Goal: Register for event/course

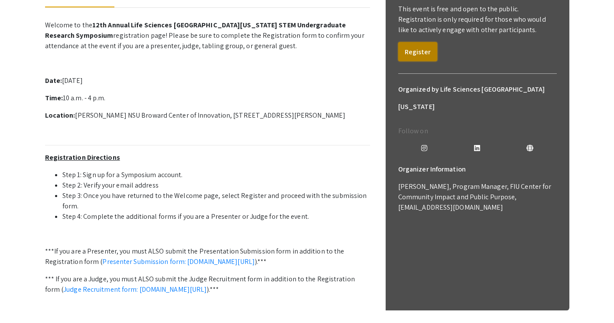
click at [425, 53] on button "Register" at bounding box center [417, 51] width 39 height 19
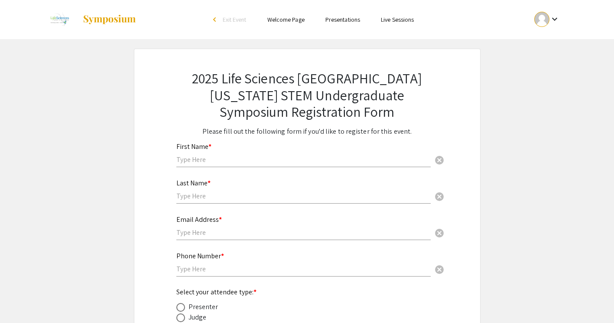
click at [339, 152] on div "First Name * cancel" at bounding box center [303, 150] width 254 height 33
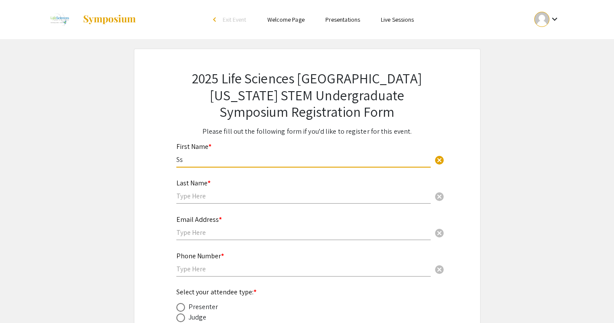
type input "S"
type input "[PERSON_NAME]"
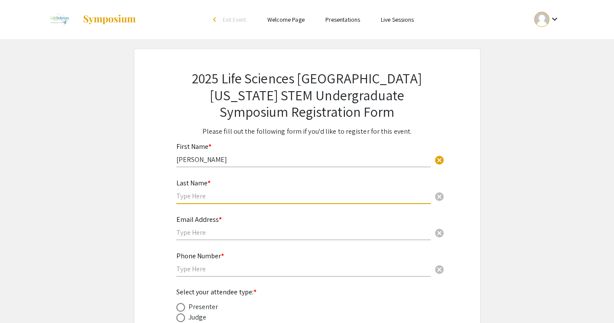
click at [321, 197] on input "text" at bounding box center [303, 195] width 254 height 9
type input "[PERSON_NAME]"
click at [307, 225] on div "Email Address * cancel" at bounding box center [303, 223] width 254 height 33
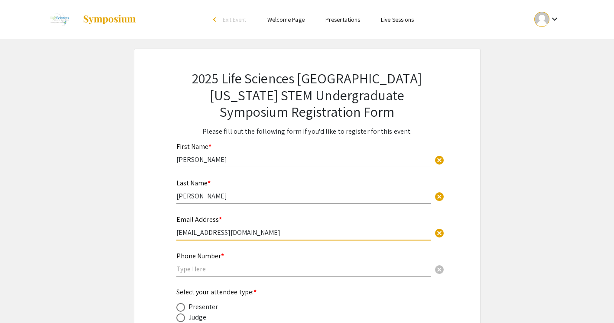
click at [236, 230] on input "[EMAIL_ADDRESS][DOMAIN_NAME]" at bounding box center [303, 232] width 254 height 9
type input "[EMAIL_ADDRESS][DOMAIN_NAME]"
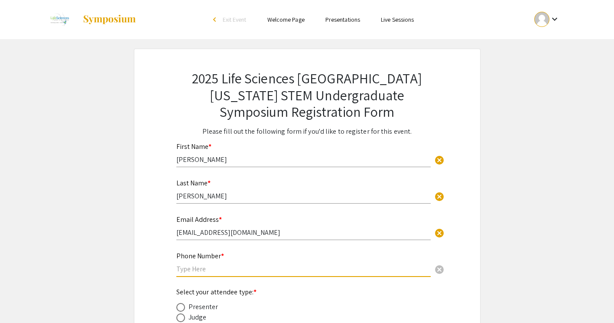
click at [233, 270] on input "text" at bounding box center [303, 268] width 254 height 9
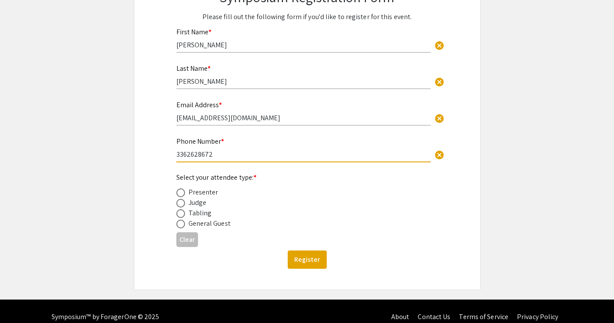
scroll to position [127, 0]
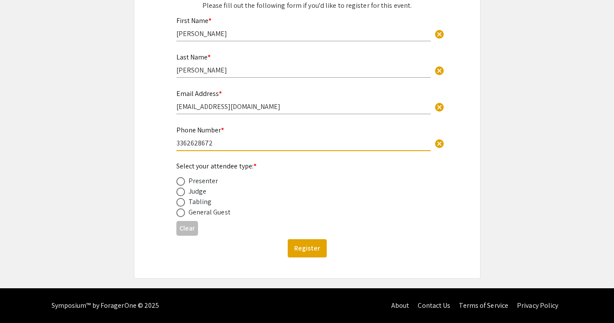
type input "3362628672"
click at [198, 183] on div "Presenter" at bounding box center [204, 181] width 30 height 10
click at [182, 181] on span at bounding box center [180, 181] width 9 height 9
click at [182, 181] on input "radio" at bounding box center [180, 181] width 9 height 9
radio input "true"
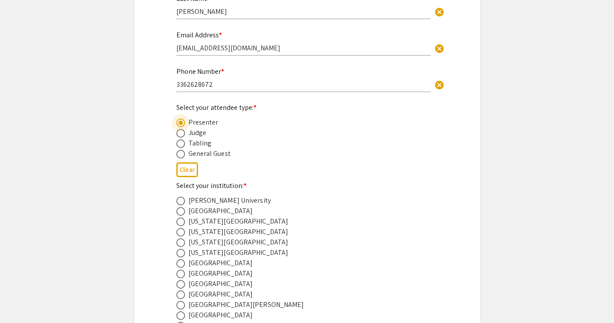
scroll to position [187, 0]
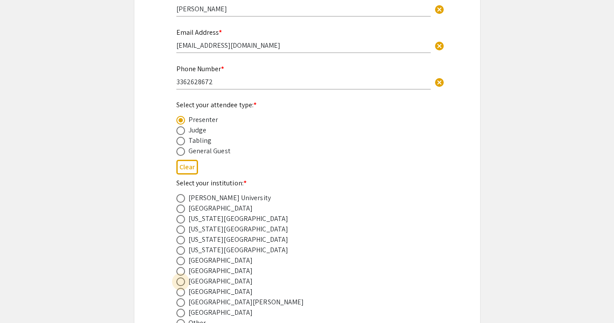
click at [183, 282] on span at bounding box center [180, 281] width 9 height 9
click at [183, 282] on input "radio" at bounding box center [180, 281] width 9 height 9
radio input "true"
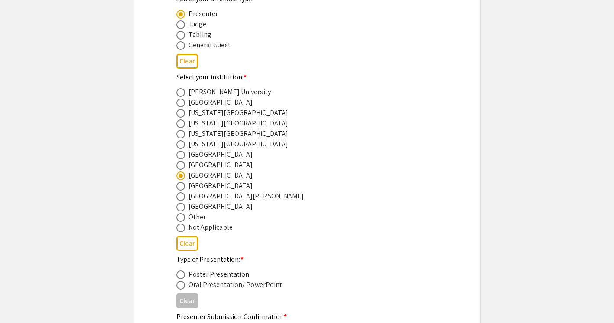
scroll to position [293, 0]
click at [181, 283] on span at bounding box center [180, 284] width 9 height 9
click at [181, 283] on input "radio" at bounding box center [180, 284] width 9 height 9
radio input "true"
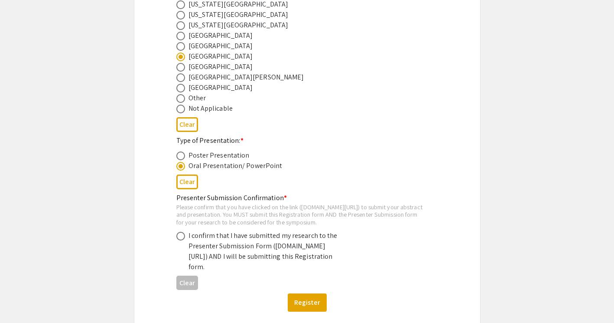
scroll to position [412, 0]
click at [179, 240] on span at bounding box center [180, 235] width 9 height 9
click at [179, 240] on input "radio" at bounding box center [180, 235] width 9 height 9
radio input "true"
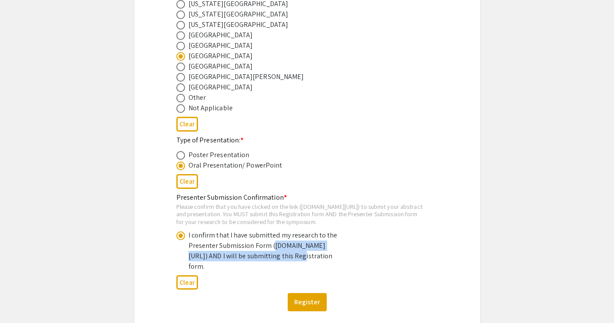
drag, startPoint x: 191, startPoint y: 264, endPoint x: 217, endPoint y: 274, distance: 28.1
click at [217, 271] on div "I confirm that I have submitted my research to the Presenter Submission Form ([…" at bounding box center [265, 251] width 152 height 42
copy div "[DOMAIN_NAME][URL]"
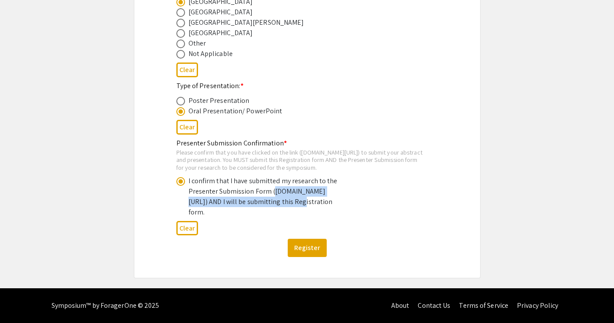
scroll to position [470, 0]
click at [303, 257] on button "Register" at bounding box center [307, 247] width 39 height 18
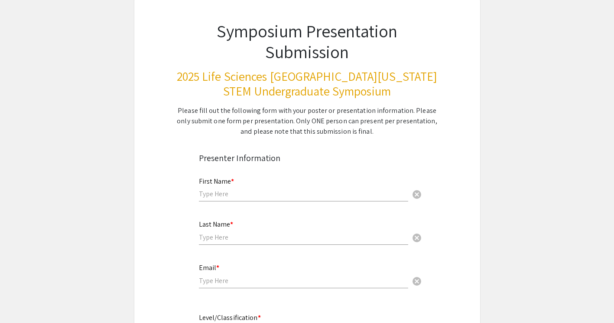
scroll to position [50, 0]
click at [281, 194] on input "text" at bounding box center [303, 193] width 209 height 9
type input "[PERSON_NAME]"
type input "[EMAIL_ADDRESS][DOMAIN_NAME]"
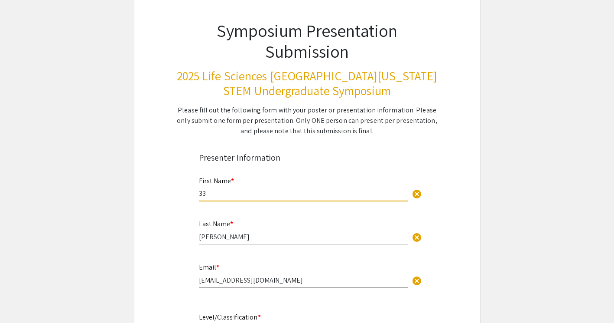
type input "3"
type input "[PERSON_NAME]"
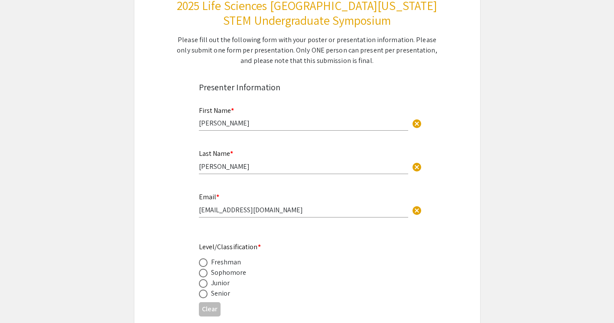
scroll to position [122, 0]
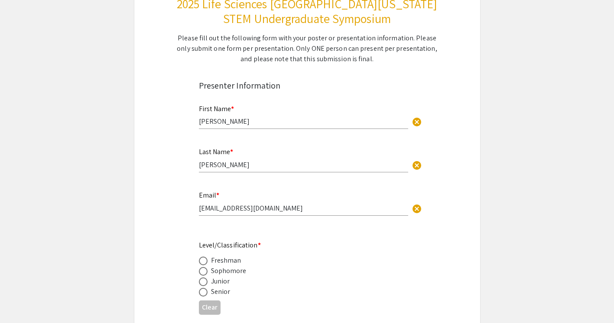
click at [225, 281] on div "Junior" at bounding box center [220, 281] width 19 height 10
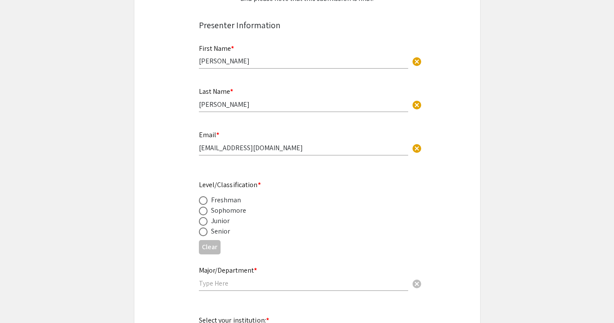
scroll to position [183, 0]
click at [204, 222] on span at bounding box center [203, 220] width 9 height 9
click at [204, 222] on input "radio" at bounding box center [203, 220] width 9 height 9
radio input "true"
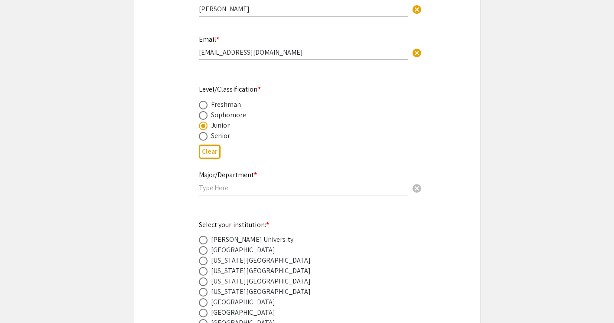
scroll to position [280, 0]
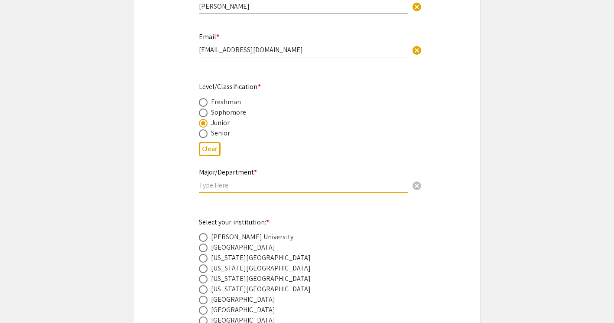
click at [226, 185] on input "text" at bounding box center [303, 184] width 209 height 9
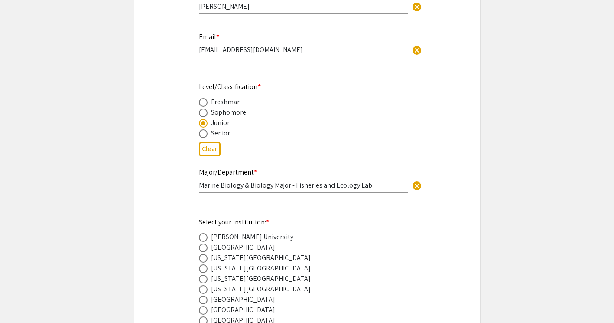
click at [267, 250] on div "[GEOGRAPHIC_DATA]" at bounding box center [300, 247] width 203 height 10
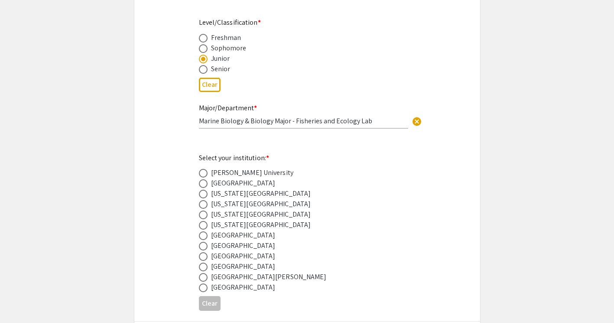
scroll to position [346, 0]
click at [385, 121] on input "Marine Biology & Biology Major - Fisheries and Ecology Lab" at bounding box center [303, 119] width 209 height 9
click at [392, 123] on input "Marine Biology & Biology Major - Fisheries and Ecology Lab - Halmos College o" at bounding box center [303, 119] width 209 height 9
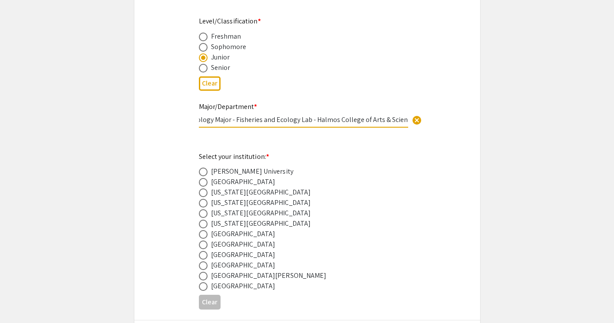
type input "Marine Biology & Biology Major - Fisheries and Ecology Lab - Halmos College of …"
click at [219, 257] on div "[GEOGRAPHIC_DATA]" at bounding box center [243, 254] width 65 height 10
click at [204, 259] on span at bounding box center [203, 255] width 9 height 9
click at [204, 259] on input "radio" at bounding box center [203, 255] width 9 height 9
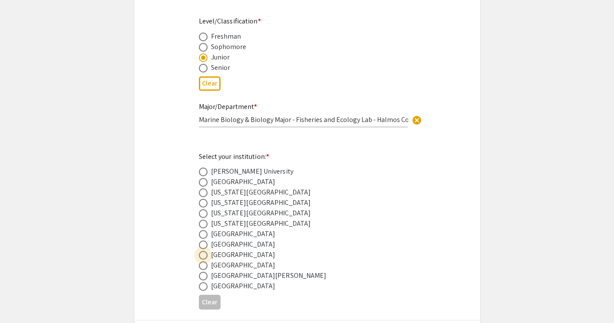
radio input "true"
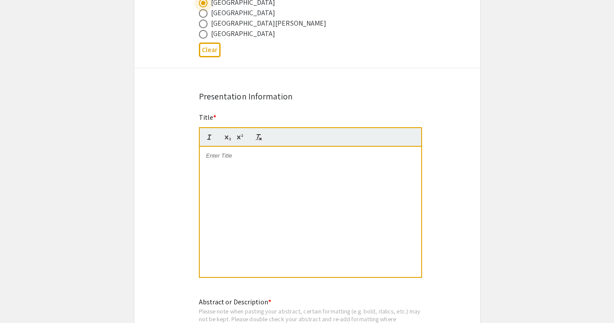
scroll to position [607, 0]
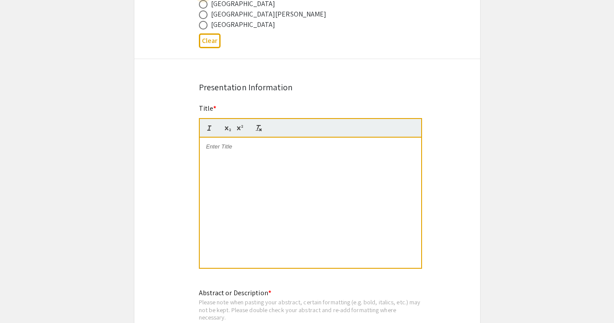
click at [310, 161] on div at bounding box center [311, 202] width 222 height 130
paste div
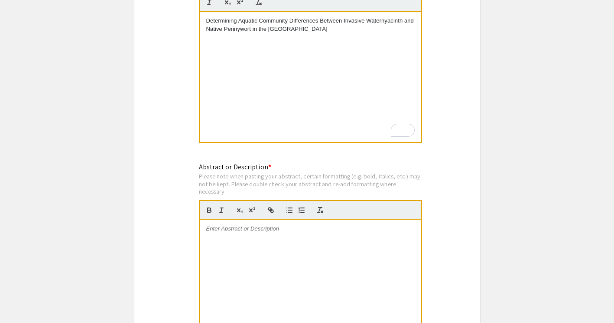
scroll to position [736, 0]
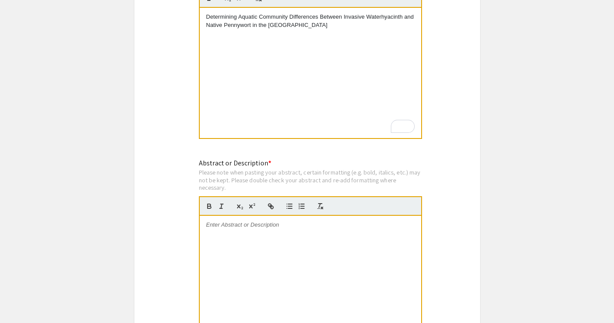
click at [293, 252] on div at bounding box center [311, 280] width 222 height 130
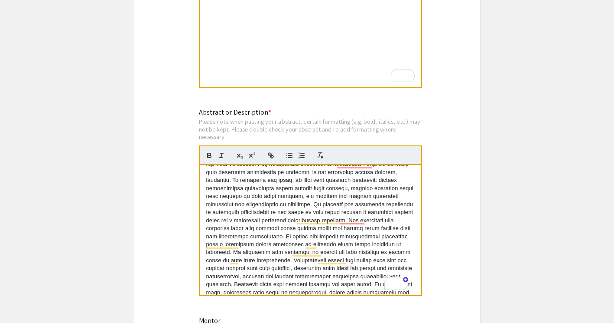
scroll to position [80, 0]
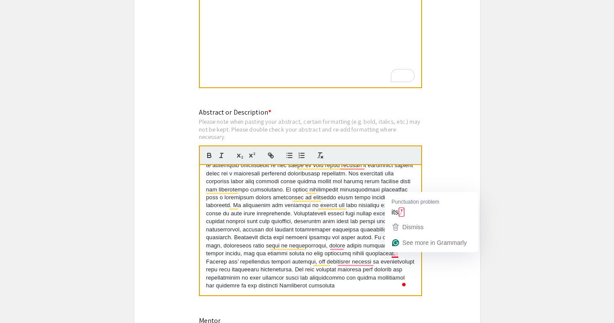
click at [395, 255] on p "To enrich screen reader interactions, please activate Accessibility in Grammarl…" at bounding box center [310, 194] width 209 height 192
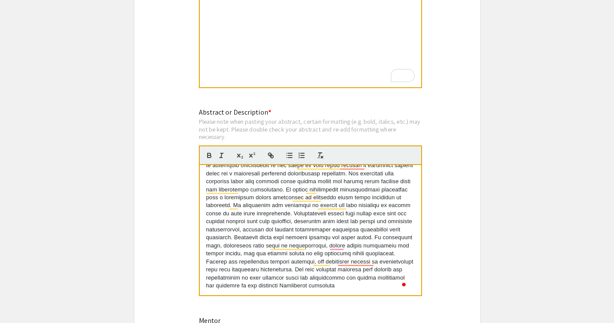
click at [448, 174] on div "Symposium Presentation Submission 2025 Life Sciences South Florida STEM Undergr…" at bounding box center [307, 44] width 347 height 1565
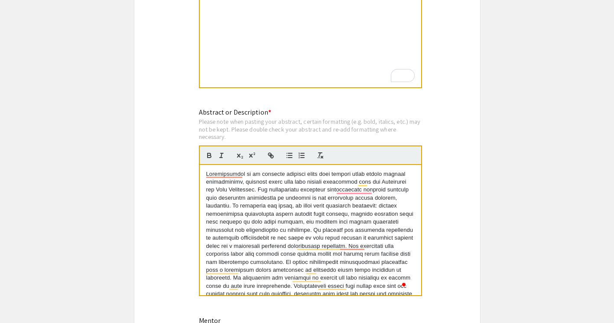
click at [202, 175] on div "To enrich screen reader interactions, please activate Accessibility in Grammarl…" at bounding box center [311, 230] width 222 height 130
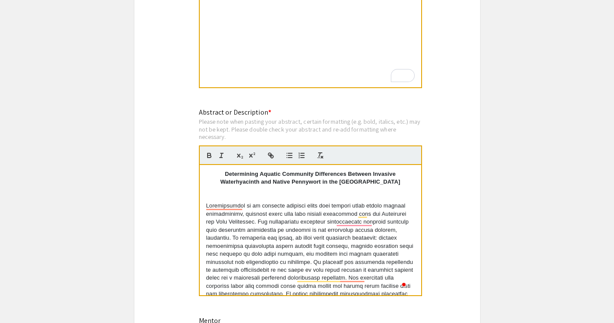
click at [281, 192] on p "To enrich screen reader interactions, please activate Accessibility in Grammarl…" at bounding box center [310, 190] width 209 height 8
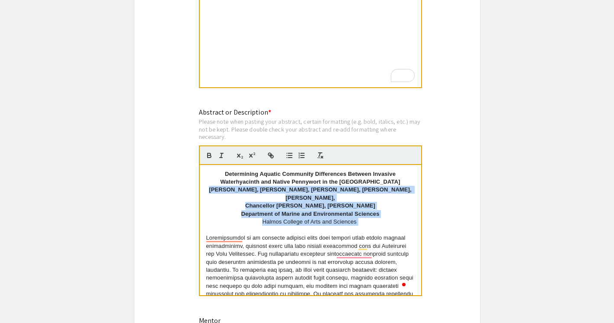
drag, startPoint x: 222, startPoint y: 194, endPoint x: 385, endPoint y: 221, distance: 166.0
click at [385, 221] on div "Determining Aquatic Community Differences Between Invasive Waterhyacinth and Na…" at bounding box center [311, 230] width 222 height 130
click at [223, 155] on icon "button" at bounding box center [222, 155] width 8 height 8
click at [209, 158] on icon "button" at bounding box center [209, 155] width 8 height 8
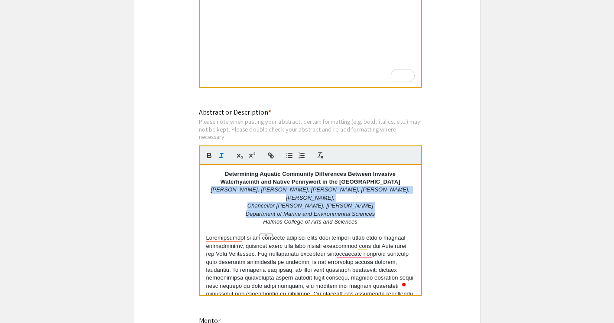
click at [298, 199] on em "Aashvi Gowrisankar, Ainsley Andoscia, Nicolas Borca, Victoria Greenman, Layla L…" at bounding box center [311, 193] width 201 height 14
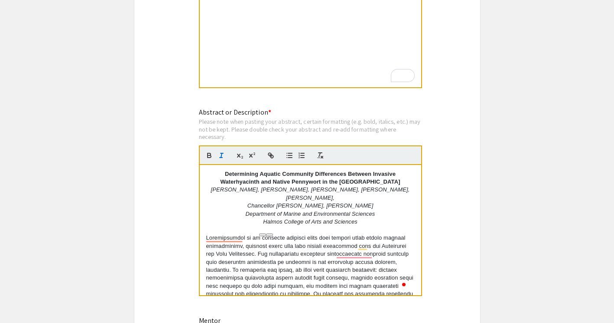
click at [237, 207] on p "Chancellor Rockwell Marks, Dr. Jeffrey Matthew Hoch" at bounding box center [310, 206] width 209 height 8
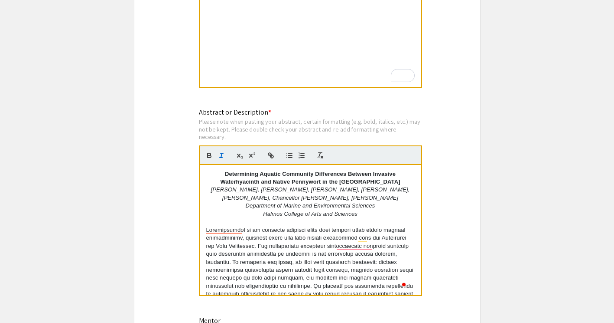
click at [446, 191] on div "Symposium Presentation Submission 2025 Life Sciences South Florida STEM Undergr…" at bounding box center [307, 44] width 347 height 1565
click at [258, 174] on strong "Determining Aquatic Community Differences Between Invasive Waterhyacinth and Na…" at bounding box center [310, 177] width 180 height 14
click at [284, 173] on strong "Determining aquatic Community Differences Between Invasive Waterhyacinth and Na…" at bounding box center [310, 177] width 180 height 14
click at [315, 174] on strong "Determining aquatic community Differences Between Invasive Waterhyacinth and Na…" at bounding box center [310, 177] width 180 height 14
click at [346, 174] on strong "Determining aquatic community differences Between Invasive Waterhyacinth and Na…" at bounding box center [310, 177] width 180 height 14
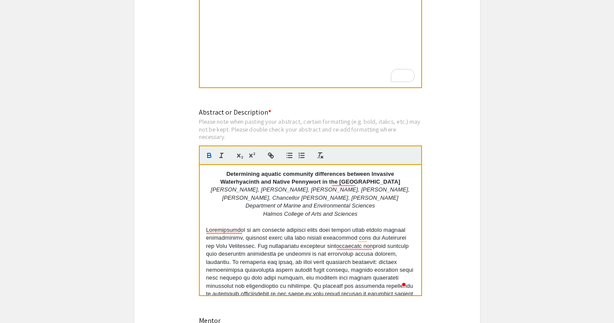
drag, startPoint x: 371, startPoint y: 176, endPoint x: 349, endPoint y: 242, distance: 69.8
click at [349, 242] on div "Determining aquatic community differences between Invasive Waterhyacinth and Na…" at bounding box center [311, 230] width 222 height 130
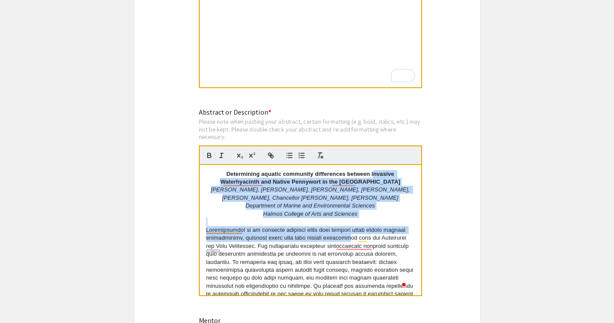
click at [349, 242] on p "To enrich screen reader interactions, please activate Accessibility in Grammarl…" at bounding box center [310, 322] width 209 height 192
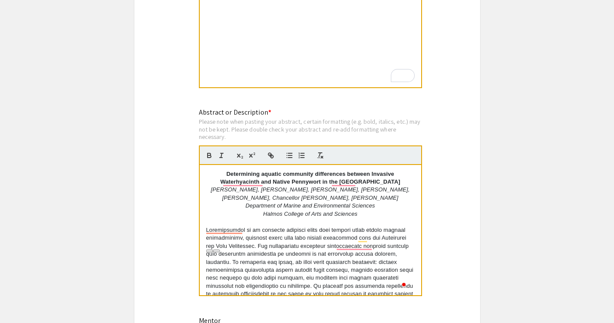
click at [371, 176] on strong "Determining aquatic community differences between Invasive Waterhyacinth and Na…" at bounding box center [310, 177] width 180 height 14
click at [227, 184] on strong "Determining aquatic community differences between invasive Waterhyacinth and Na…" at bounding box center [310, 177] width 180 height 14
click at [277, 184] on strong "Determining aquatic community differences between invasive Waterhyacinth and Na…" at bounding box center [310, 177] width 180 height 14
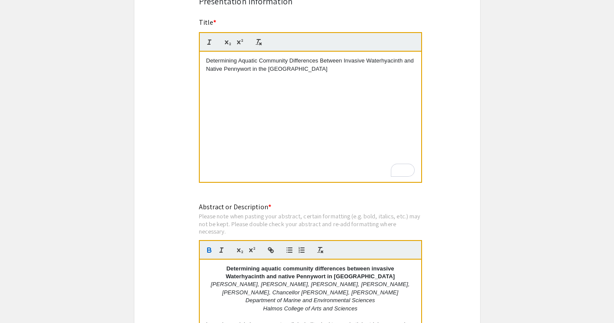
scroll to position [678, 0]
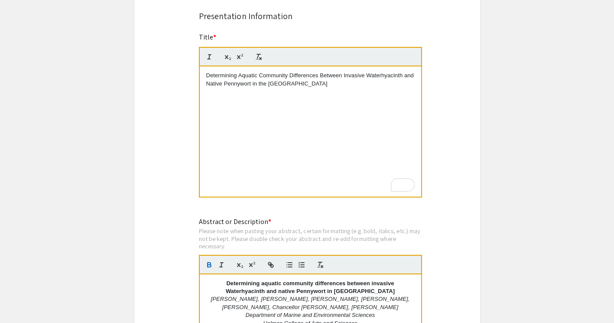
click at [270, 85] on p "Determining Aquatic Community Differences Between Invasive Waterhyacinth and Na…" at bounding box center [310, 80] width 209 height 16
click at [465, 136] on div "Symposium Presentation Submission 2025 Life Sciences South Florida STEM Undergr…" at bounding box center [307, 153] width 347 height 1565
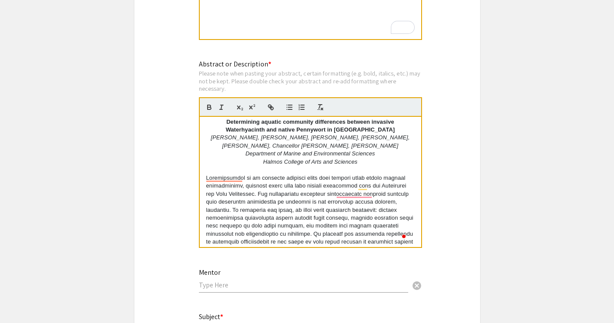
scroll to position [3, 0]
drag, startPoint x: 330, startPoint y: 147, endPoint x: 393, endPoint y: 144, distance: 63.4
click at [393, 144] on p "Aashvi Gowrisankar, Ainsley Andoscia, Nicolas Borca, Victoria Greenman, Layla L…" at bounding box center [310, 142] width 209 height 16
copy em "Dr. Jeffrey Matthew Hoch"
click at [324, 289] on input "text" at bounding box center [303, 284] width 209 height 9
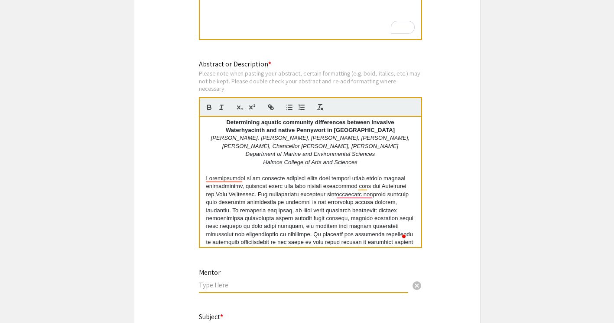
paste input "Dr. Jeffrey Matthew Hoch"
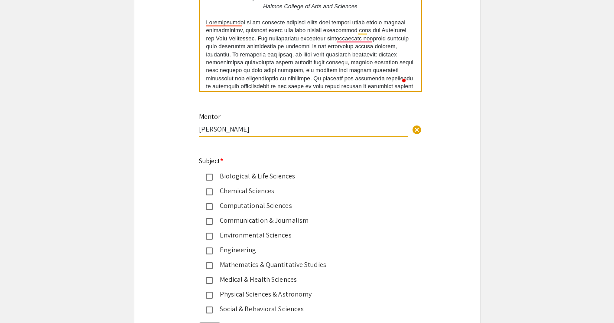
scroll to position [1005, 0]
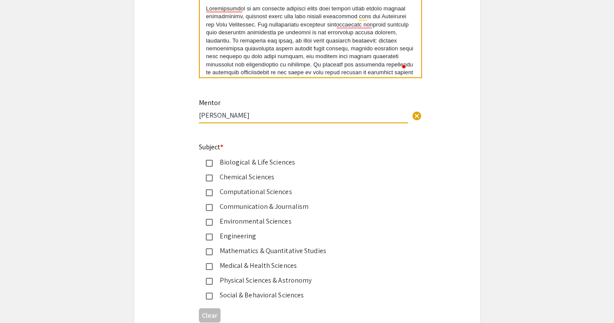
type input "Dr. Jeffrey Matthew Hoch"
click at [255, 222] on div "Environmental Sciences" at bounding box center [304, 221] width 182 height 10
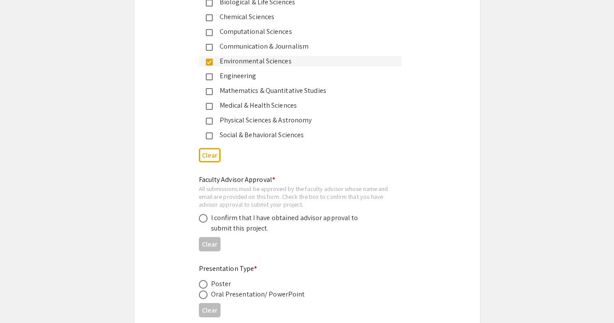
scroll to position [1171, 0]
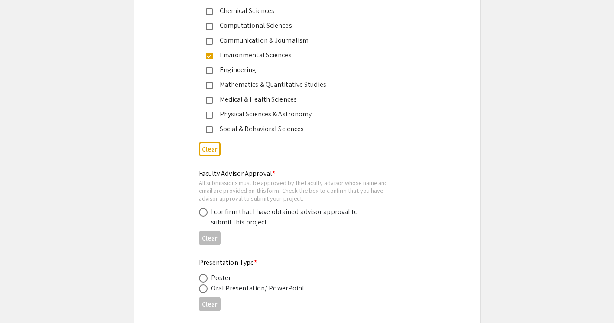
click at [284, 216] on div "I confirm that I have obtained advisor approval to submit this project." at bounding box center [287, 216] width 152 height 21
click at [206, 210] on span at bounding box center [203, 212] width 9 height 9
click at [206, 210] on input "radio" at bounding box center [203, 212] width 9 height 9
radio input "true"
click at [202, 290] on span at bounding box center [203, 288] width 9 height 9
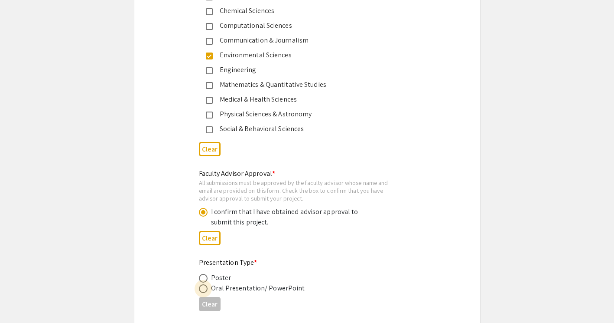
click at [202, 290] on input "radio" at bounding box center [203, 288] width 9 height 9
radio input "true"
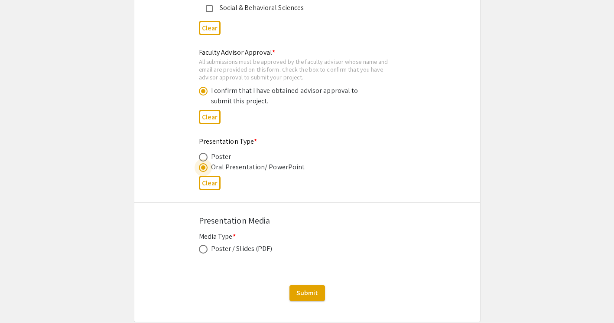
scroll to position [1292, 0]
click at [200, 252] on span at bounding box center [203, 248] width 9 height 9
click at [200, 252] on input "radio" at bounding box center [203, 248] width 9 height 9
radio input "true"
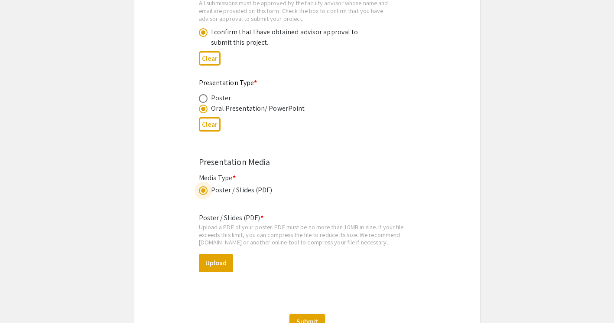
scroll to position [1351, 0]
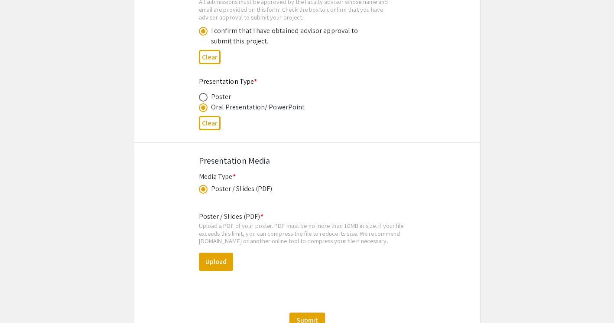
click at [282, 209] on div "Poster / Slides (PDF) * Upload a PDF of your poster. PDF must be no more than 1…" at bounding box center [307, 247] width 217 height 87
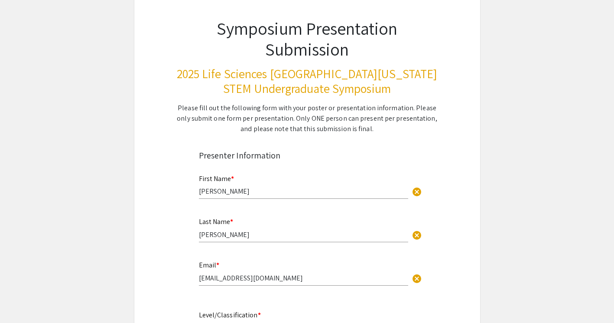
scroll to position [48, 0]
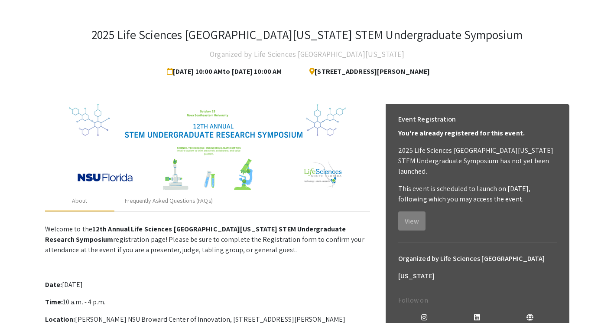
scroll to position [29, 0]
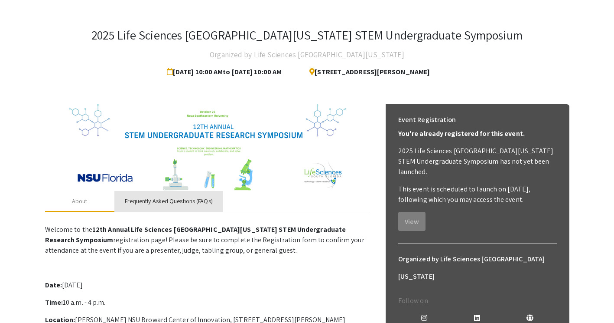
click at [153, 204] on div "Frequently Asked Questions (FAQs)" at bounding box center [169, 200] width 88 height 9
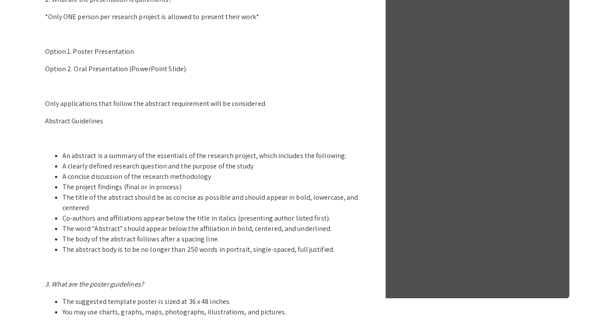
scroll to position [445, 0]
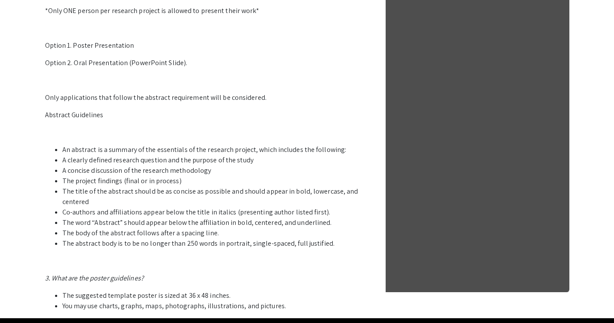
click at [207, 168] on li "A concise discussion of the research methodology" at bounding box center [216, 170] width 308 height 10
click at [97, 193] on li "The title of the abstract should be as concise as possible and should appear in…" at bounding box center [216, 196] width 308 height 21
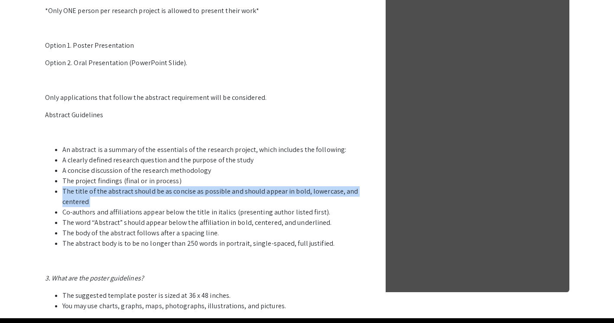
click at [97, 193] on li "The title of the abstract should be as concise as possible and should appear in…" at bounding box center [216, 196] width 308 height 21
drag, startPoint x: 97, startPoint y: 193, endPoint x: 62, endPoint y: 190, distance: 35.2
click at [62, 190] on ul "An abstract is a summary of the essentials of the research project, which inclu…" at bounding box center [207, 196] width 325 height 104
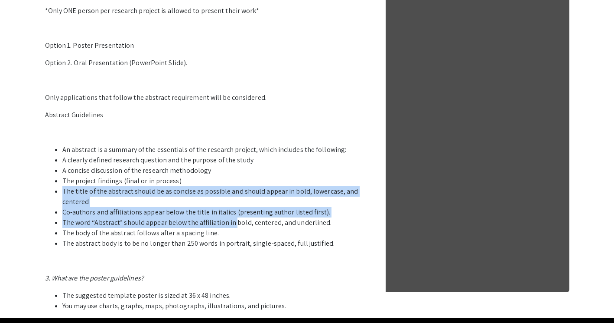
drag, startPoint x: 62, startPoint y: 190, endPoint x: 272, endPoint y: 220, distance: 212.4
click at [272, 220] on ul "An abstract is a summary of the essentials of the research project, which inclu…" at bounding box center [207, 196] width 325 height 104
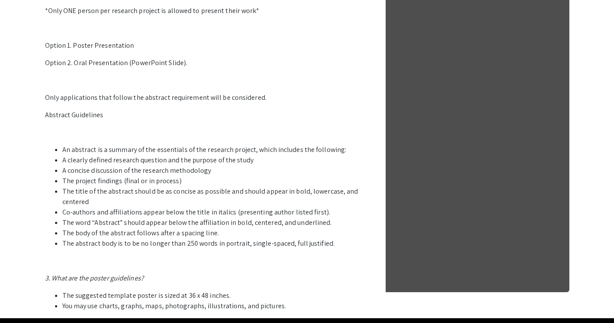
drag, startPoint x: 272, startPoint y: 220, endPoint x: 342, endPoint y: 238, distance: 72.1
click at [342, 238] on li "The abstract body is to be no longer than 250 words in portrait, single-spaced,…" at bounding box center [216, 243] width 308 height 10
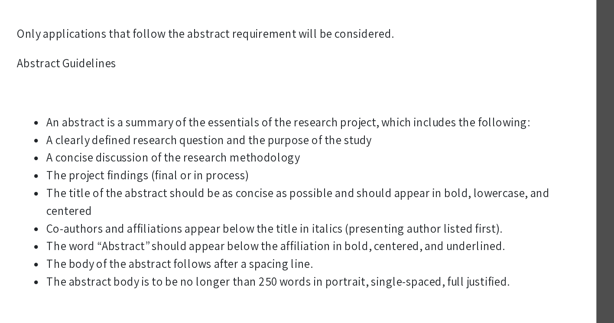
scroll to position [444, 0]
